Goal: Task Accomplishment & Management: Manage account settings

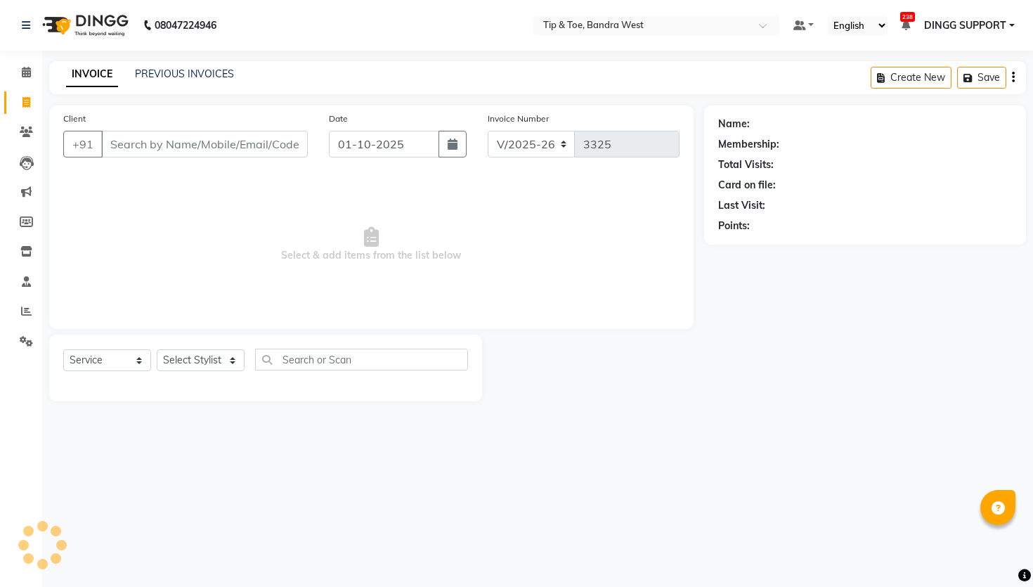
select select "5957"
select select "service"
click at [177, 74] on link "PREVIOUS INVOICES" at bounding box center [184, 73] width 99 height 13
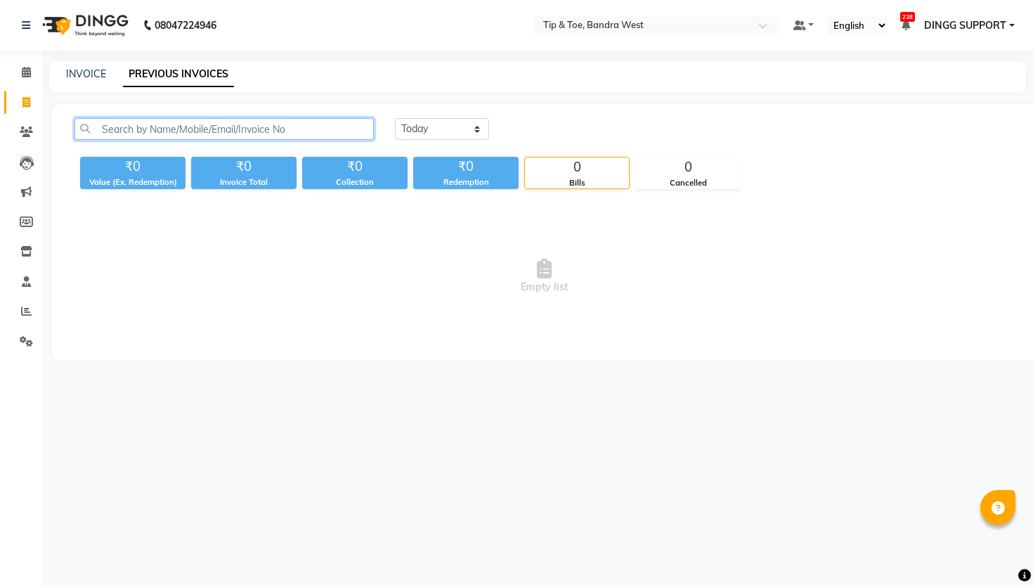
click at [265, 129] on input "text" at bounding box center [223, 129] width 299 height 22
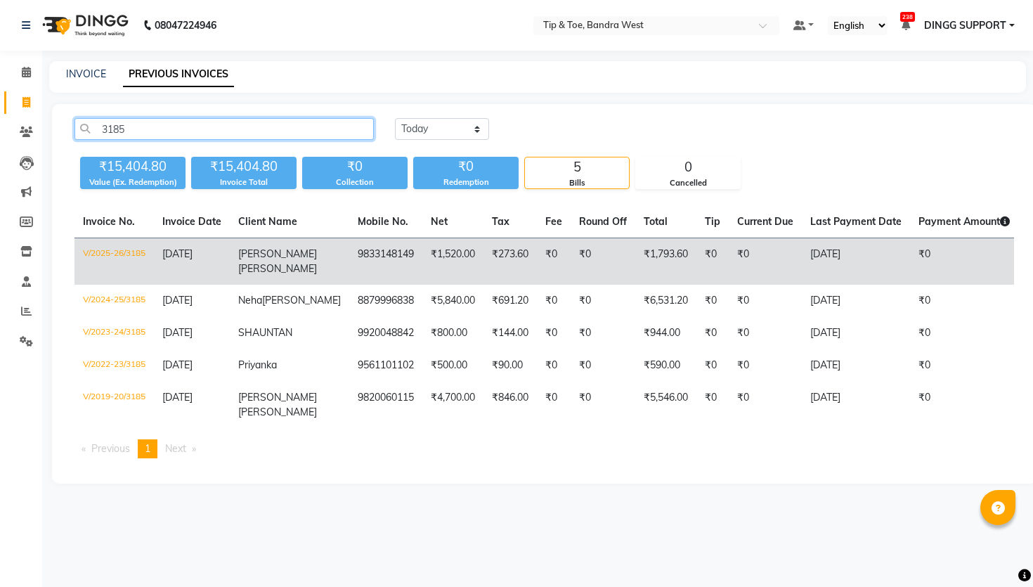
type input "3185"
click at [126, 253] on td "V/2025-26/3185" at bounding box center [113, 261] width 79 height 47
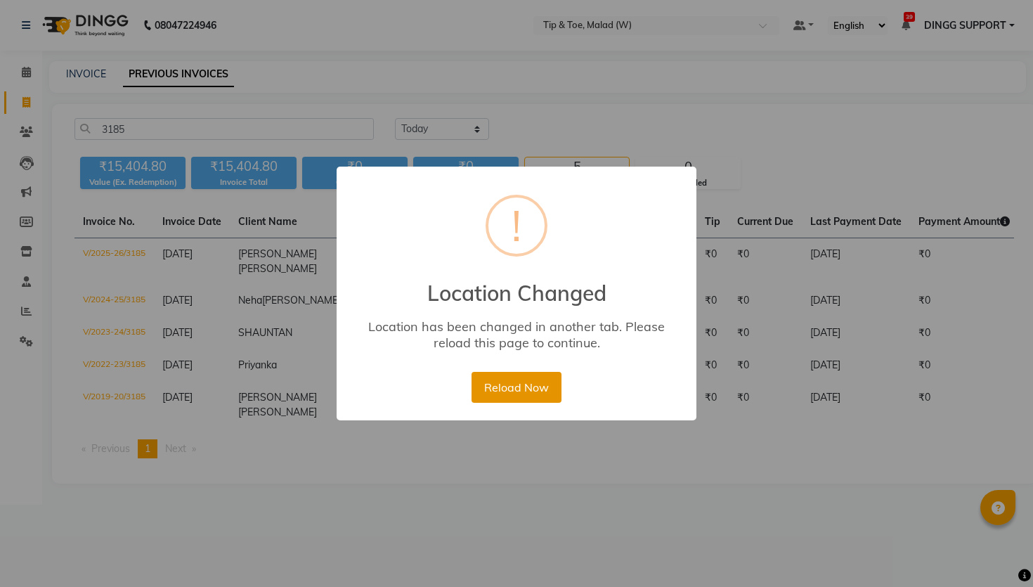
click at [510, 374] on button "Reload Now" at bounding box center [516, 387] width 89 height 31
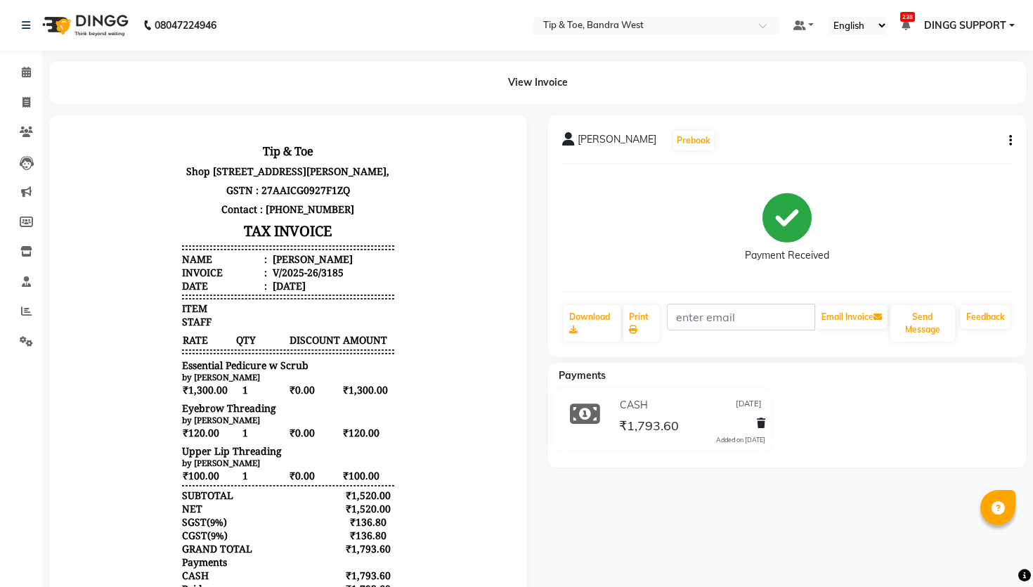
click at [1006, 140] on button "button" at bounding box center [1008, 141] width 8 height 15
click at [933, 143] on div "Edit Item Staff" at bounding box center [940, 141] width 96 height 18
select select
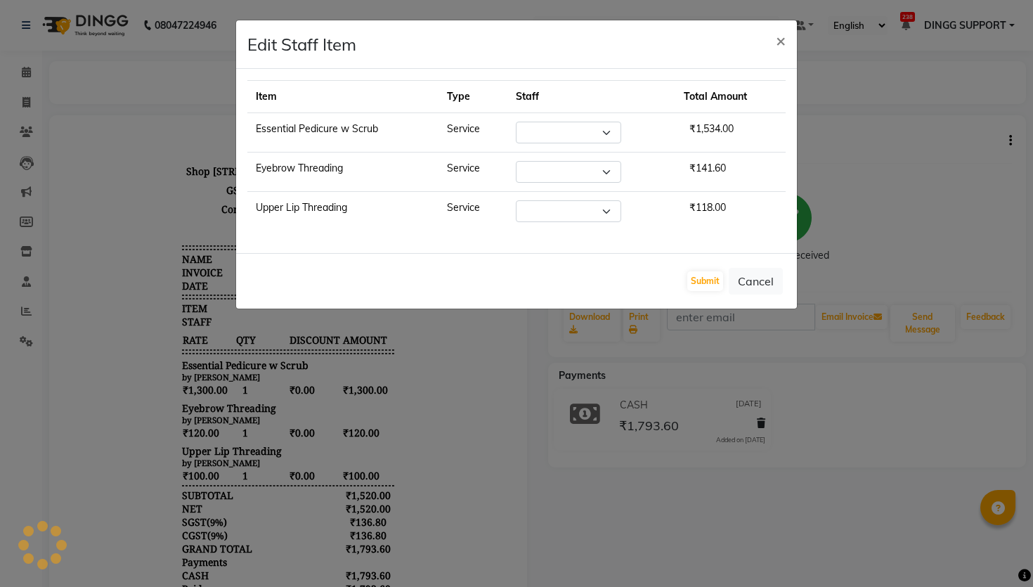
select select "77899"
click at [578, 165] on select "Select Akash Ashish Bandra login Bilal Celine Danish Dhananjay Sharma Faizal Ja…" at bounding box center [568, 172] width 105 height 22
select select "42340"
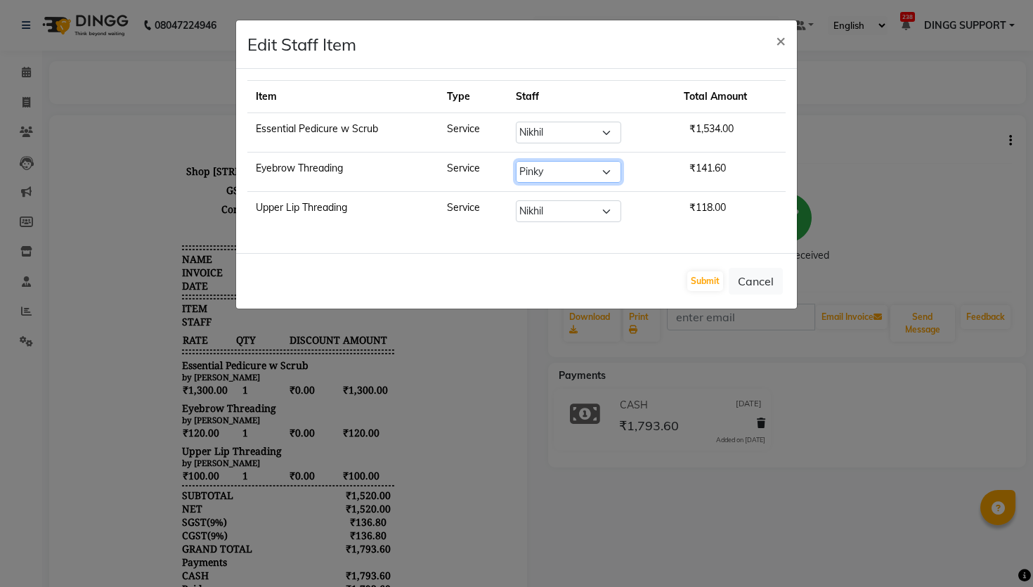
click at [516, 161] on select "Select Akash Ashish Bandra login Bilal Celine Danish Dhananjay Sharma Faizal Ja…" at bounding box center [568, 172] width 105 height 22
click at [547, 210] on select "Select Akash Ashish Bandra login Bilal Celine Danish Dhananjay Sharma Faizal Ja…" at bounding box center [568, 211] width 105 height 22
select select "42340"
click at [516, 200] on select "Select Akash Ashish Bandra login Bilal Celine Danish Dhananjay Sharma Faizal Ja…" at bounding box center [568, 211] width 105 height 22
click at [688, 276] on button "Submit" at bounding box center [705, 281] width 36 height 20
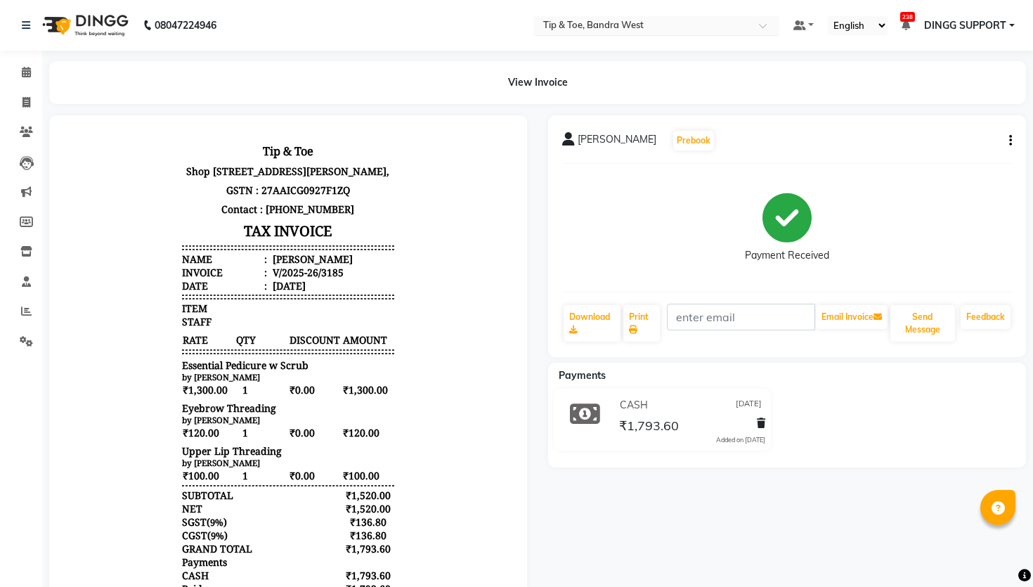
click at [649, 27] on input "text" at bounding box center [642, 27] width 204 height 14
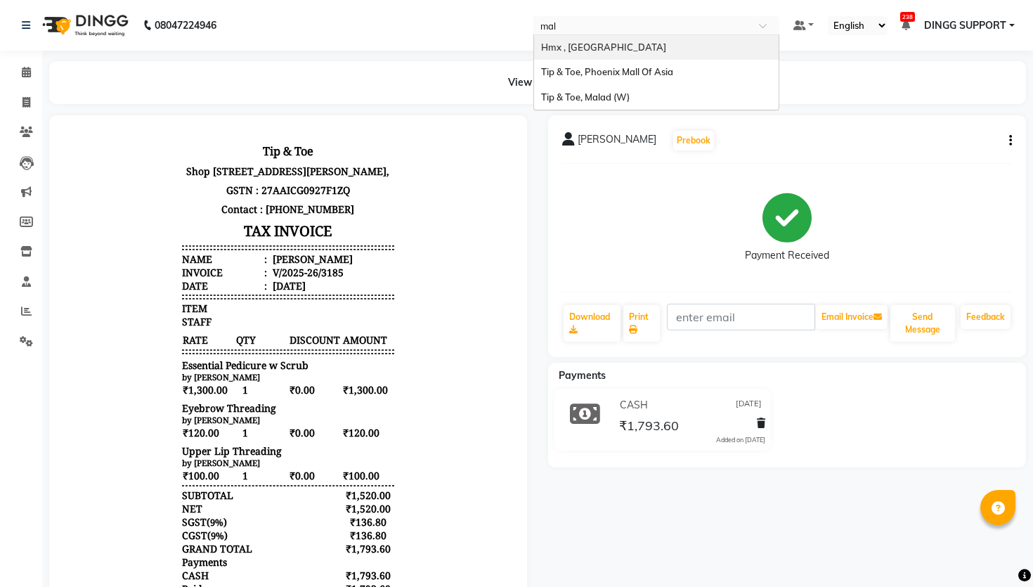
type input "mala"
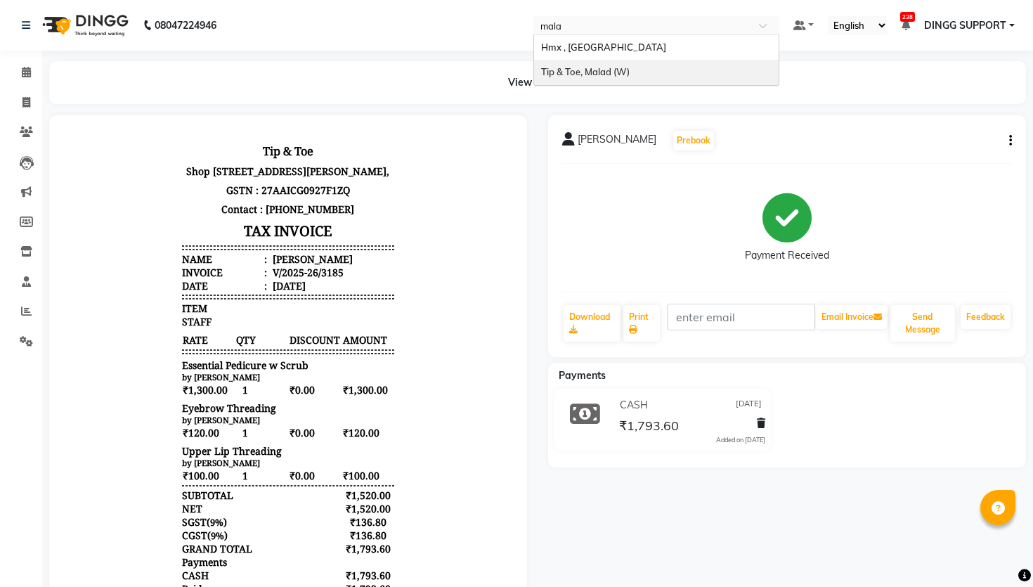
click at [621, 64] on div "Tip & Toe, Malad (W)" at bounding box center [656, 72] width 245 height 25
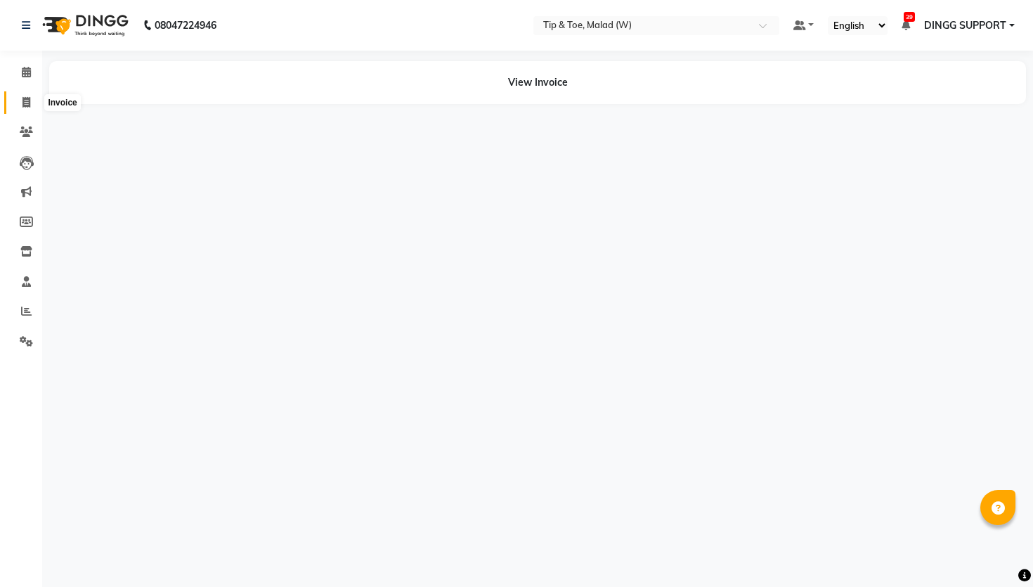
click at [26, 103] on icon at bounding box center [26, 102] width 8 height 11
select select "5930"
select select "service"
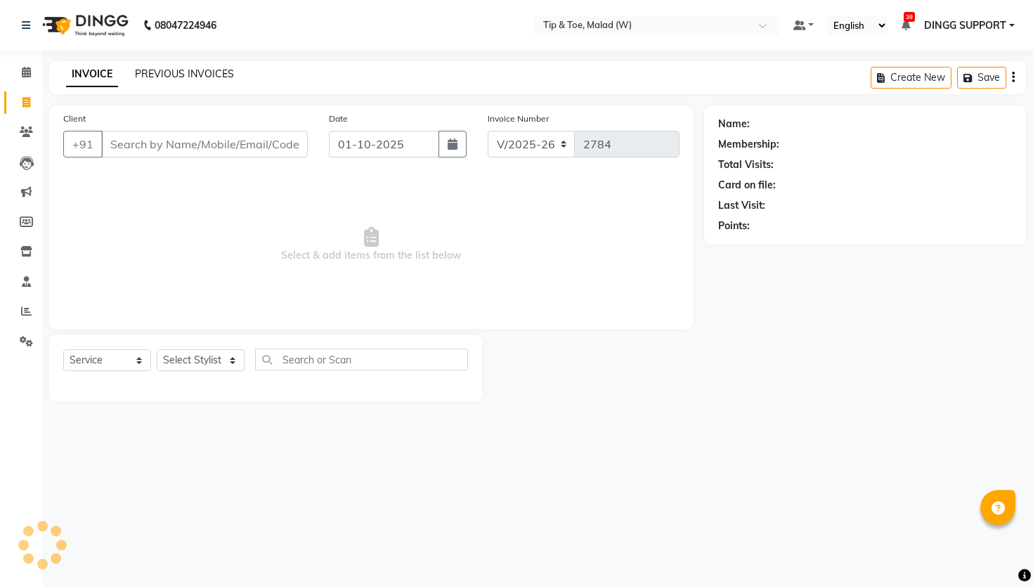
click at [195, 74] on link "PREVIOUS INVOICES" at bounding box center [184, 73] width 99 height 13
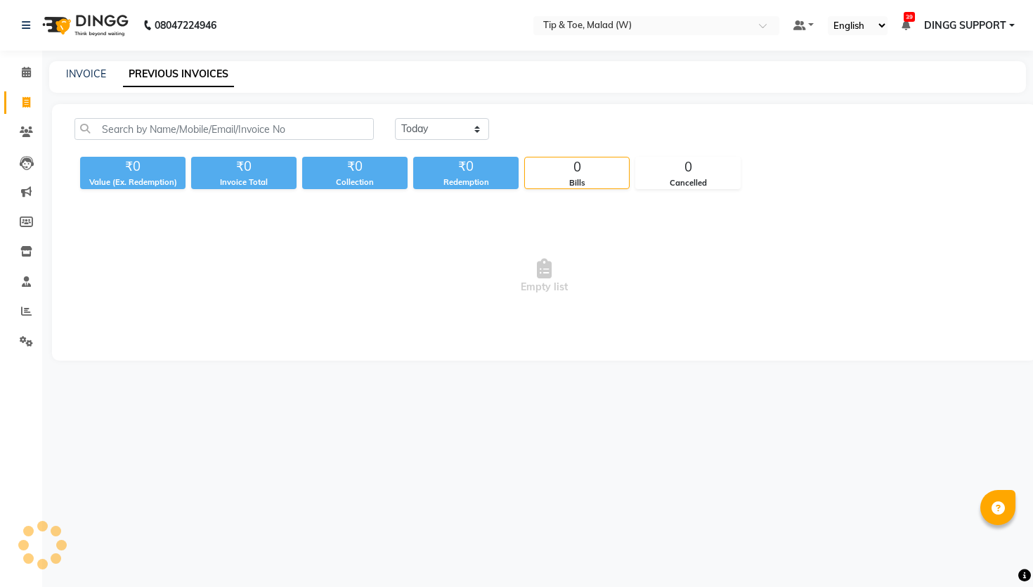
click at [195, 74] on link "PREVIOUS INVOICES" at bounding box center [178, 74] width 111 height 25
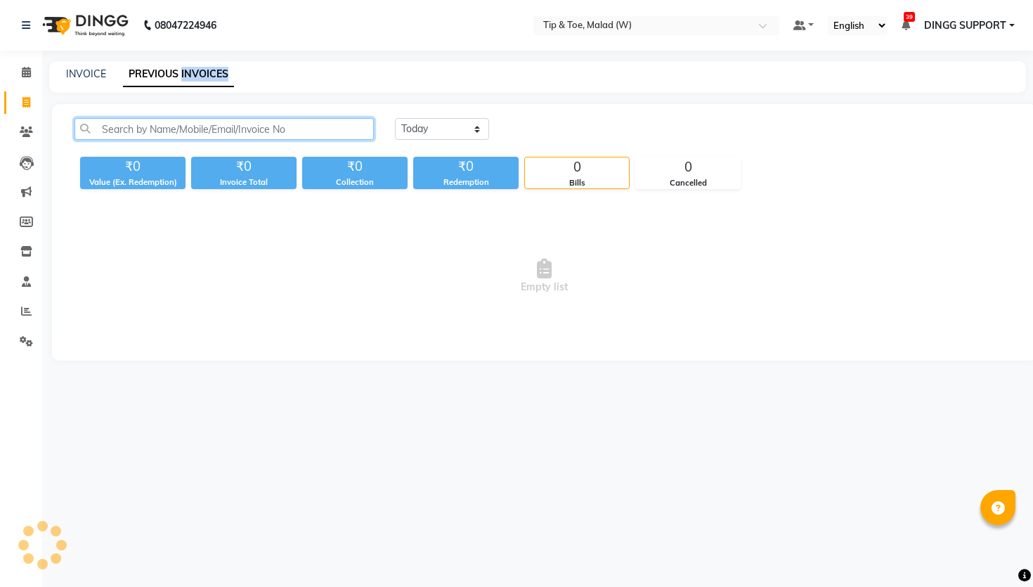
click at [162, 122] on input "text" at bounding box center [223, 129] width 299 height 22
drag, startPoint x: 189, startPoint y: 136, endPoint x: 90, endPoint y: 136, distance: 99.1
click at [90, 136] on input "11210" at bounding box center [223, 129] width 299 height 22
type input "1"
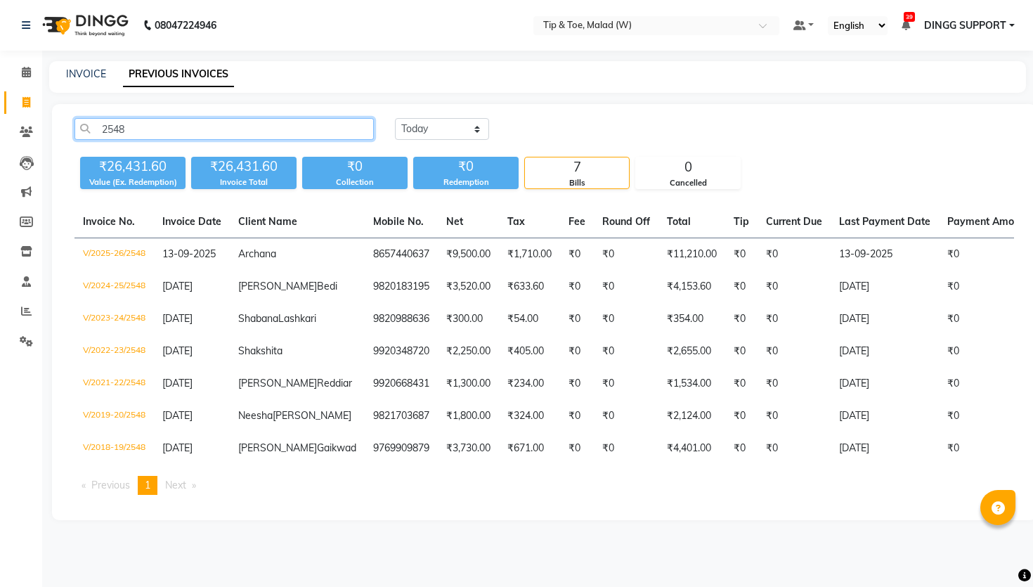
type input "2548"
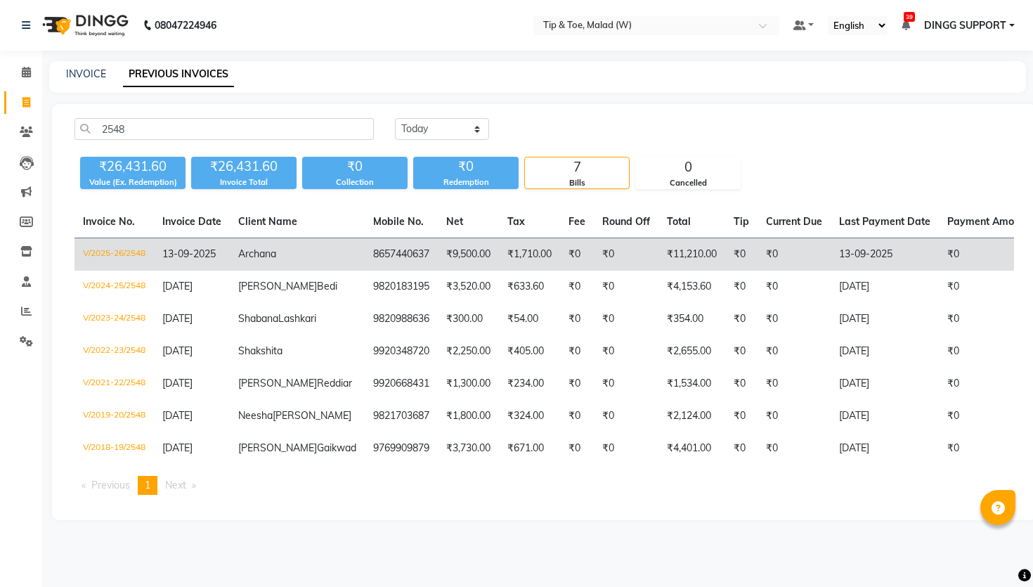
click at [123, 253] on td "V/2025-26/2548" at bounding box center [113, 254] width 79 height 33
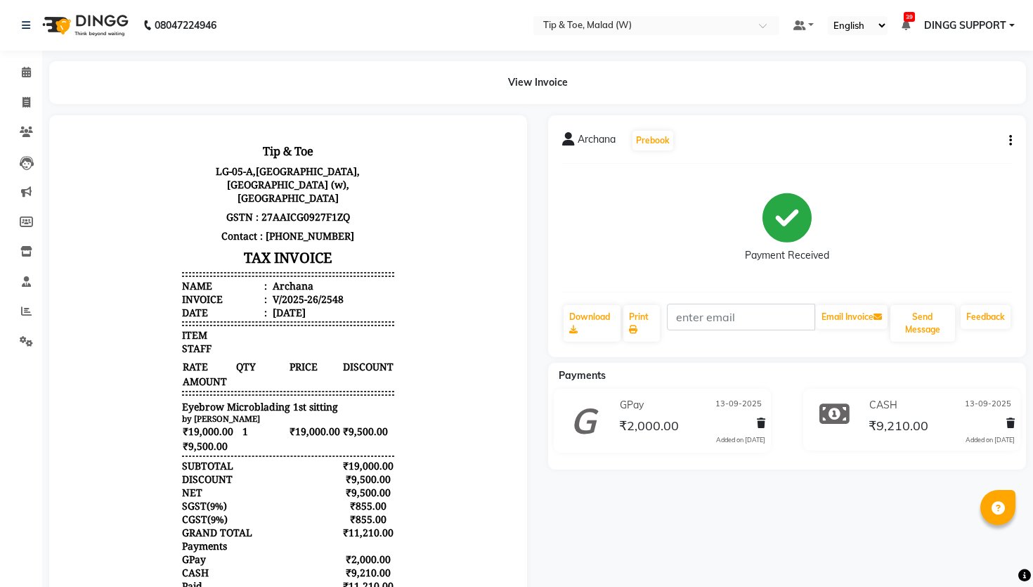
click at [1011, 148] on div "Archana Prebook" at bounding box center [787, 140] width 450 height 22
click at [1009, 141] on icon "button" at bounding box center [1010, 141] width 3 height 1
click at [933, 142] on div "Edit Item Staff" at bounding box center [940, 141] width 96 height 18
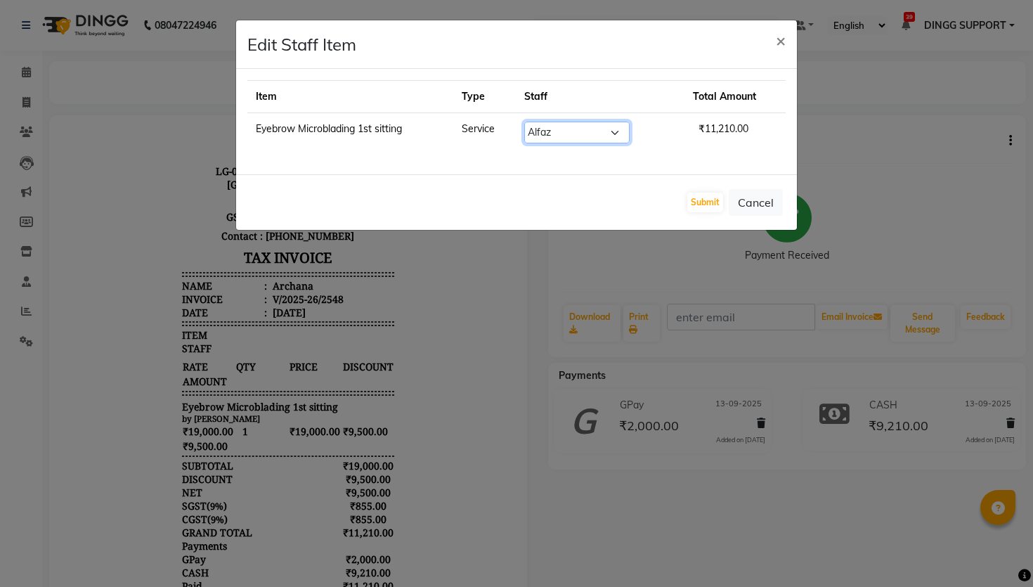
click at [589, 128] on select "Select Ajay Akash Alfaz Amreen Danish Dhanshree Dibakar House Sale Keshien Madh…" at bounding box center [576, 133] width 105 height 22
select select "41867"
click at [533, 122] on select "Select Ajay Akash Alfaz Amreen Danish Dhanshree Dibakar House Sale Keshien Madh…" at bounding box center [576, 133] width 105 height 22
click at [711, 195] on button "Submit" at bounding box center [705, 203] width 36 height 20
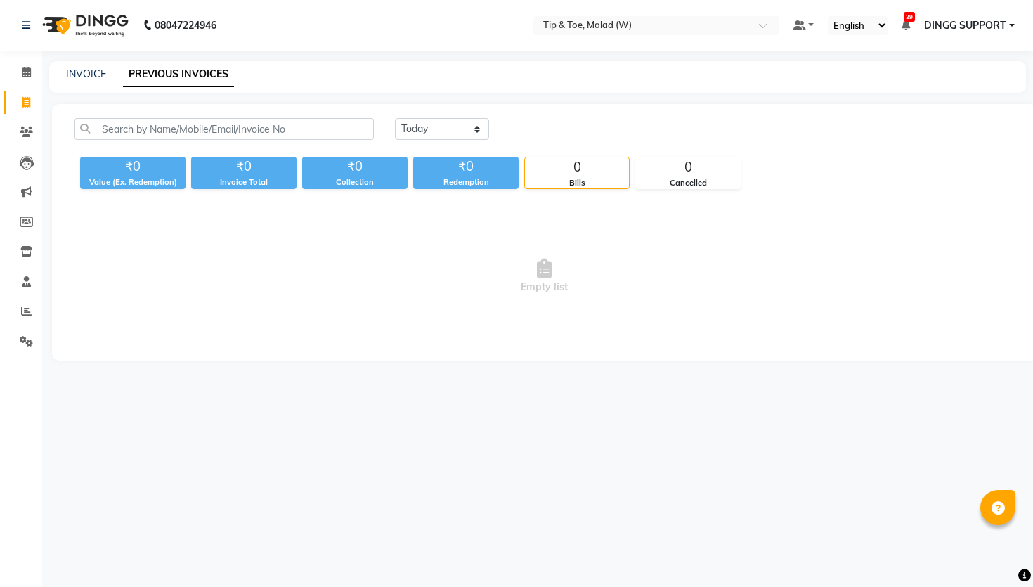
click at [995, 29] on span "DINGG SUPPORT" at bounding box center [965, 25] width 82 height 15
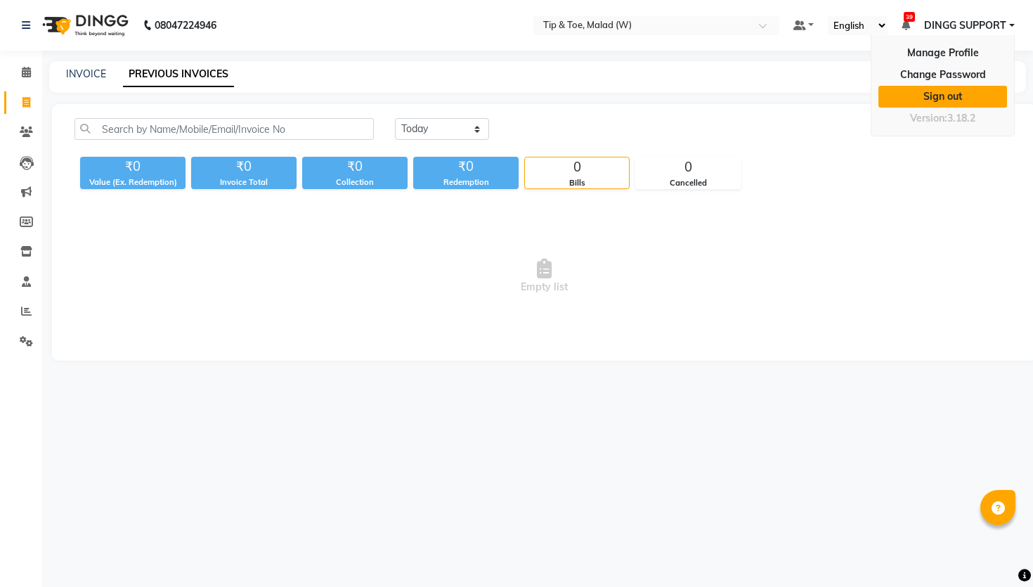
click at [928, 95] on link "Sign out" at bounding box center [942, 97] width 129 height 22
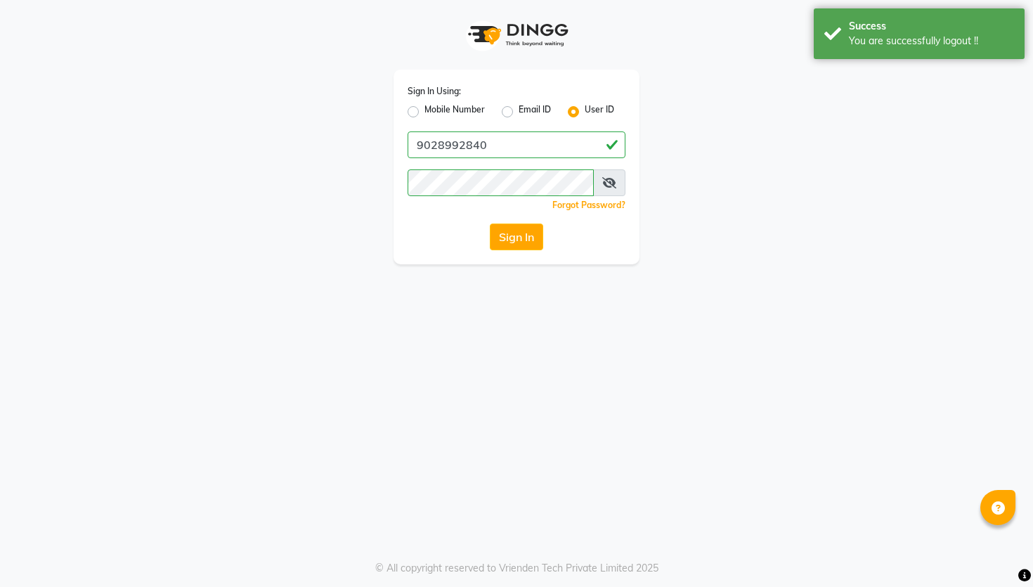
click at [475, 116] on label "Mobile Number" at bounding box center [454, 111] width 60 height 17
click at [434, 112] on input "Mobile Number" at bounding box center [428, 107] width 9 height 9
radio input "true"
radio input "false"
click at [517, 141] on input "Username" at bounding box center [540, 144] width 171 height 27
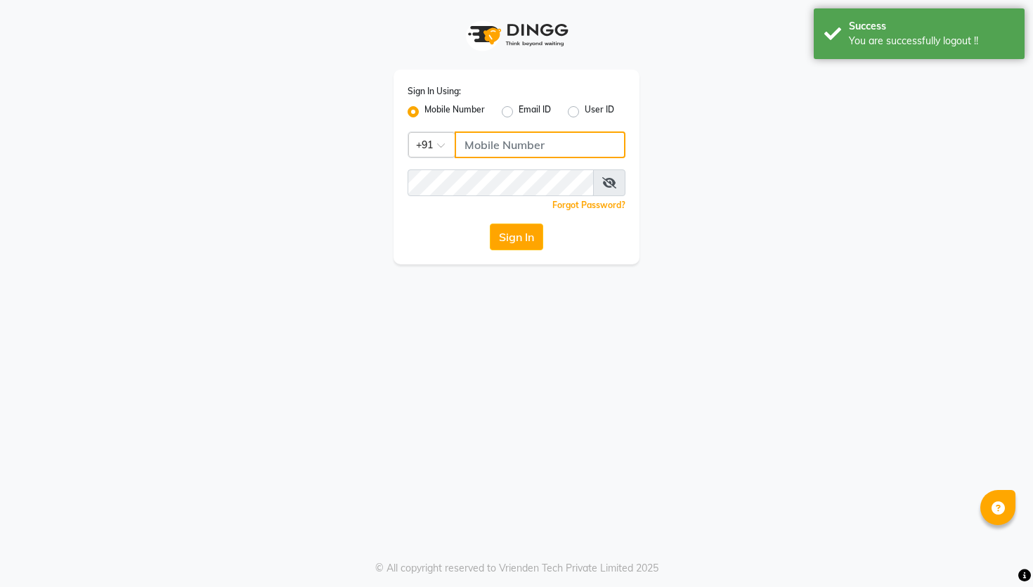
type input "9028992840"
click at [519, 224] on button "Sign In" at bounding box center [516, 236] width 53 height 27
